Goal: Communication & Community: Answer question/provide support

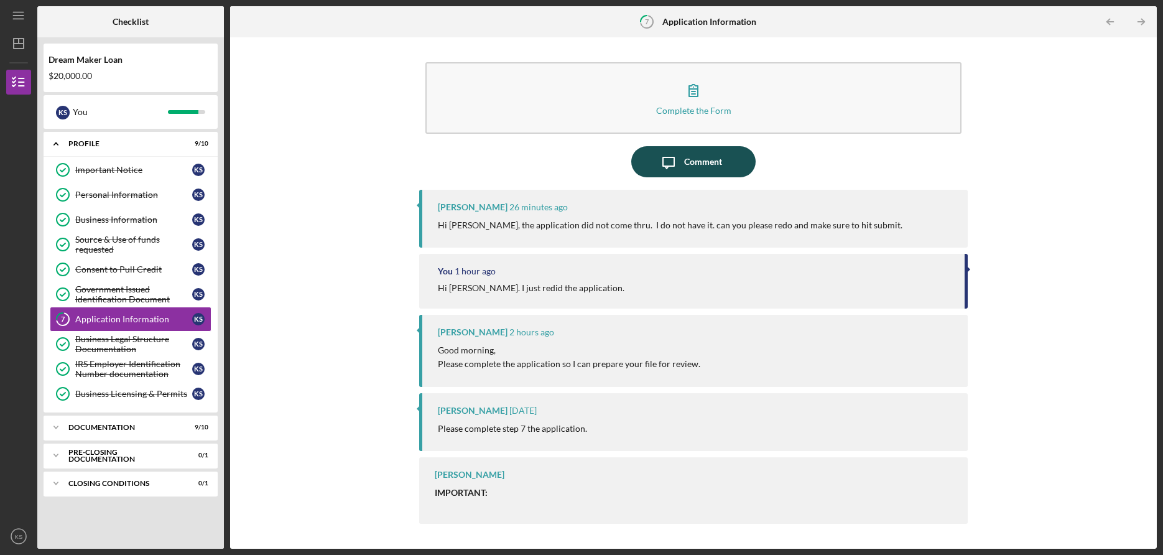
click at [697, 167] on div "Comment" at bounding box center [703, 161] width 38 height 31
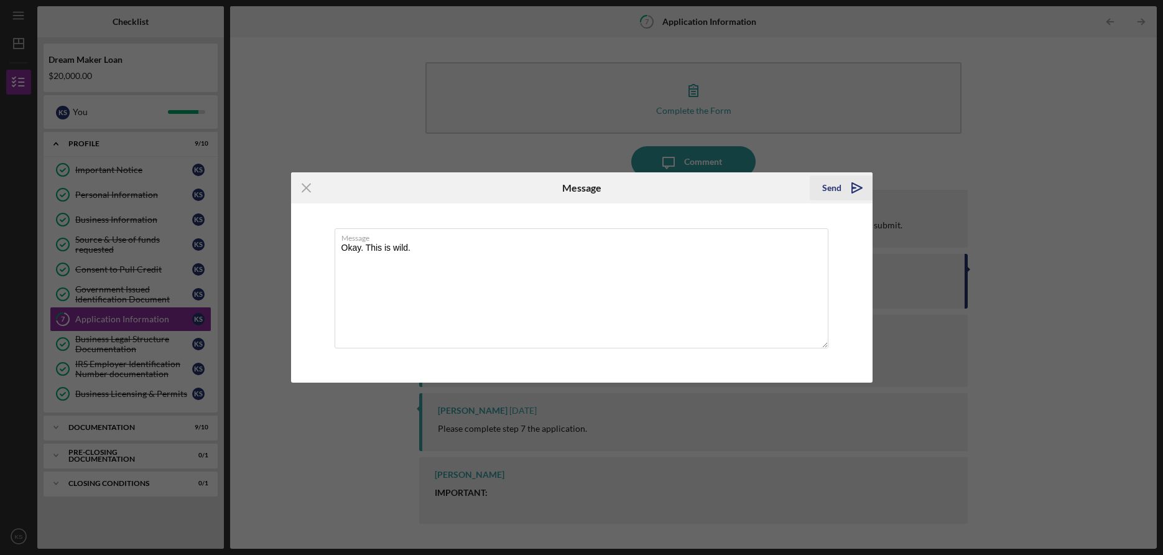
type textarea "Okay. This is wild."
click at [823, 184] on button "Send Icon/icon-invite-send" at bounding box center [841, 187] width 63 height 25
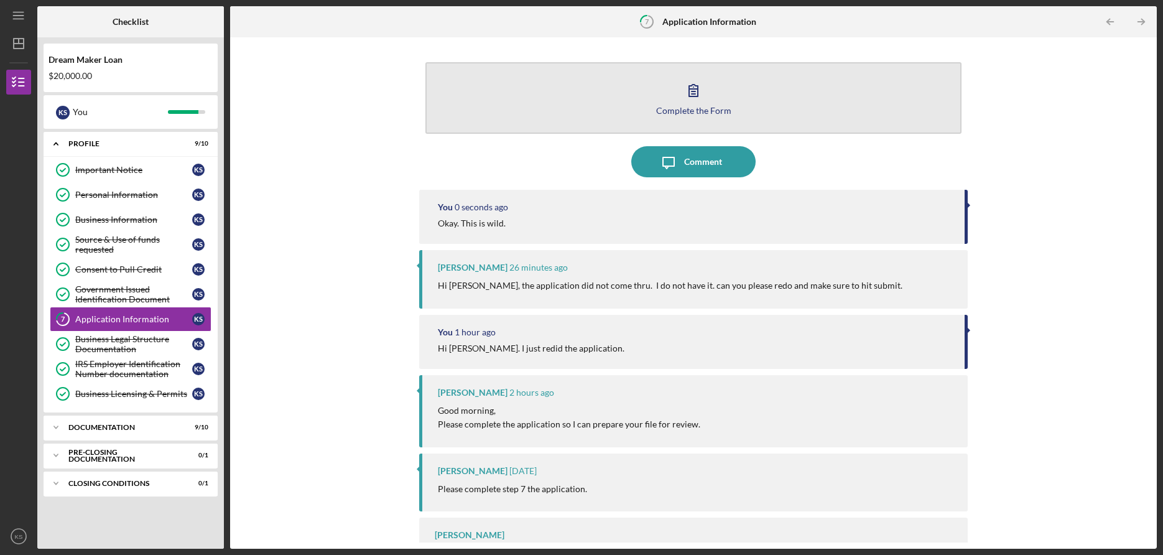
click at [716, 109] on div "Complete the Form" at bounding box center [693, 110] width 75 height 9
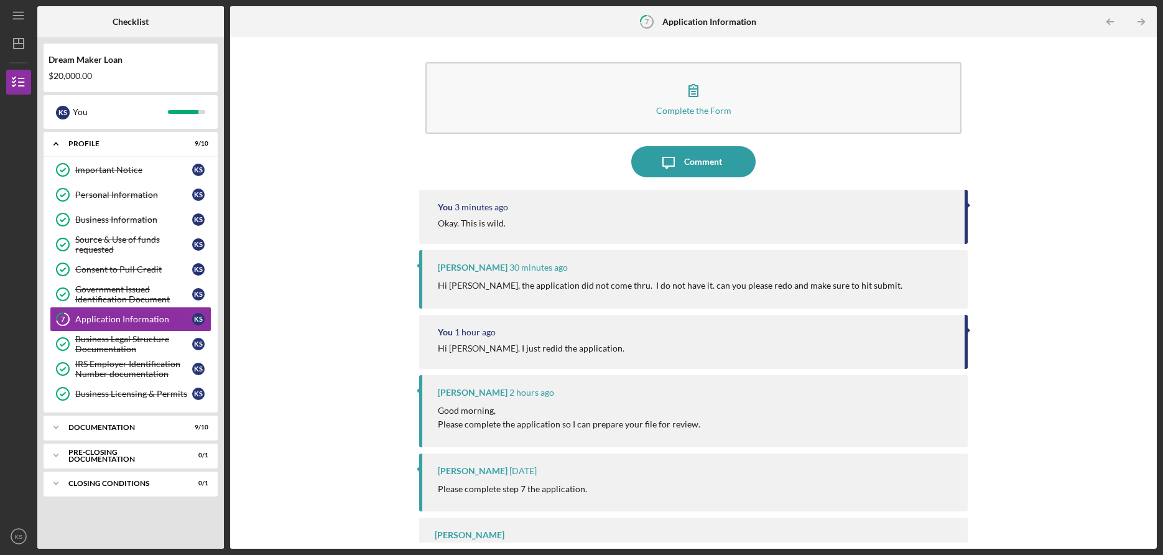
click at [1052, 291] on div "Complete the Form Form Icon/Message Comment You 3 minutes ago Okay. This is wil…" at bounding box center [693, 293] width 915 height 499
click at [700, 172] on div "Comment" at bounding box center [703, 161] width 38 height 31
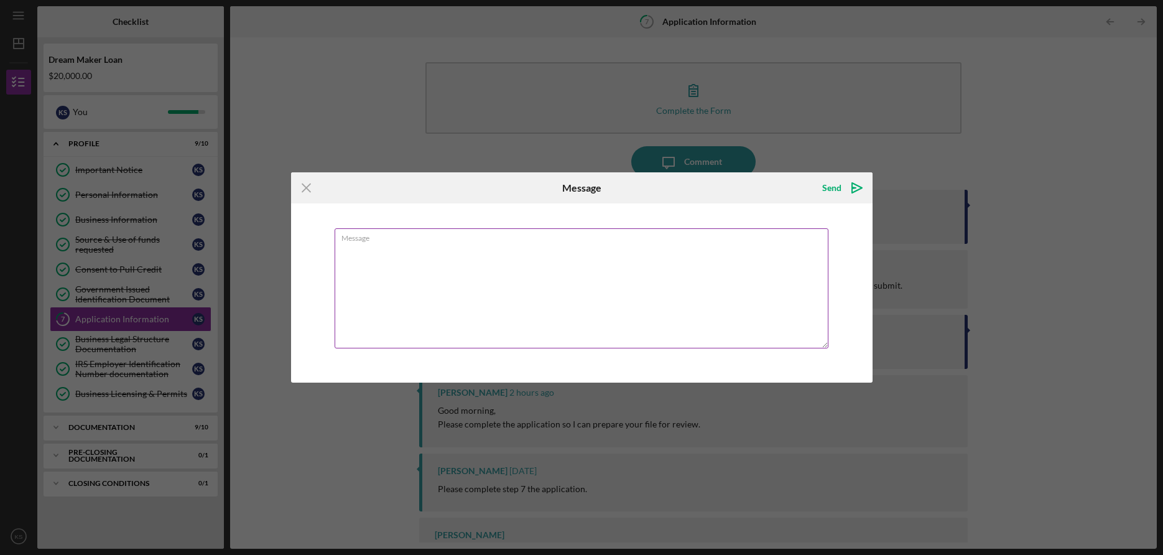
click at [686, 246] on textarea "Message" at bounding box center [582, 288] width 494 height 120
type textarea "Hopefully it made it this time"
click at [854, 195] on icon "Icon/icon-invite-send" at bounding box center [857, 187] width 31 height 31
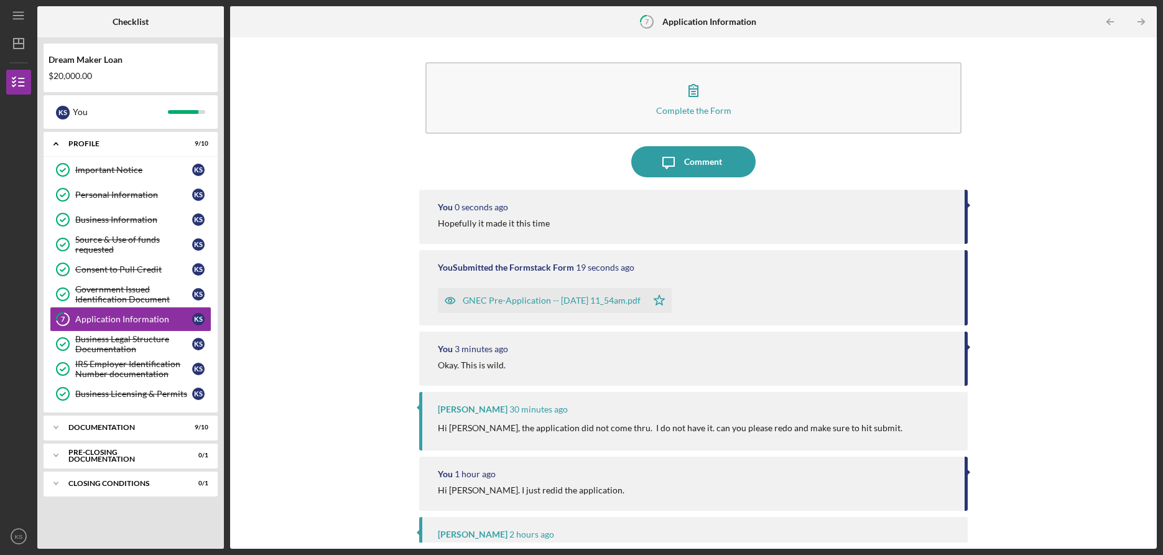
scroll to position [1, 0]
